Goal: Task Accomplishment & Management: Manage account settings

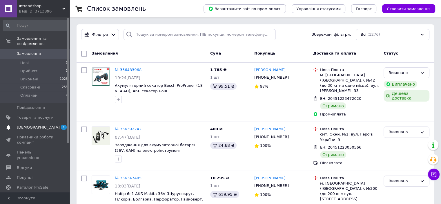
click at [37, 125] on span "[DEMOGRAPHIC_DATA]" at bounding box center [38, 127] width 43 height 5
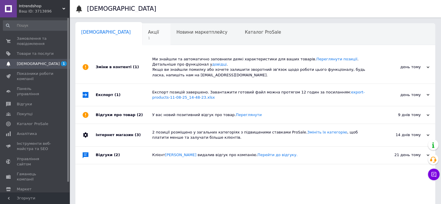
click at [148, 39] on span "1" at bounding box center [153, 38] width 11 height 4
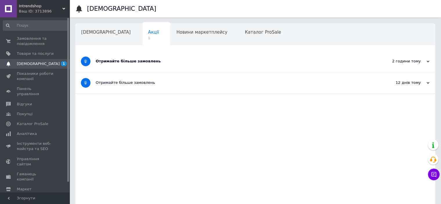
click at [116, 64] on div "Отримайте більше замовлень" at bounding box center [234, 61] width 276 height 21
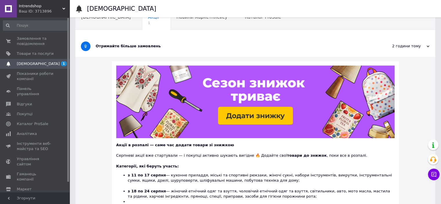
scroll to position [29, 0]
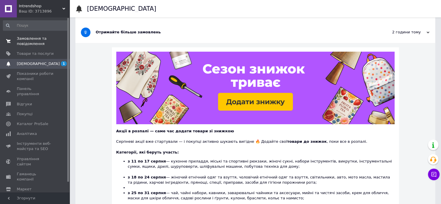
click at [37, 39] on span "Замовлення та повідомлення" at bounding box center [35, 41] width 37 height 10
